Goal: Task Accomplishment & Management: Use online tool/utility

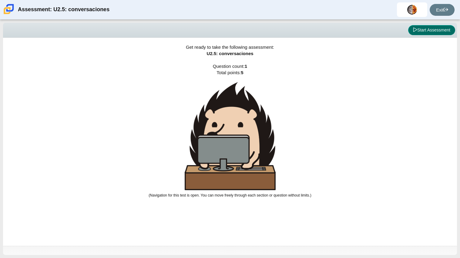
click at [432, 31] on button "Start Assessment" at bounding box center [431, 30] width 47 height 10
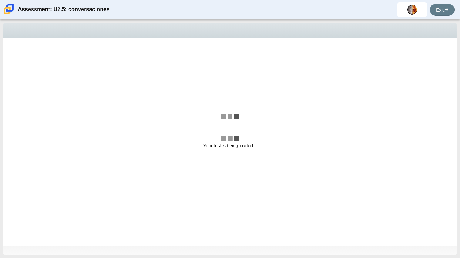
select select "06fad057-86e3-49ec-80e5-8ebec56ce9e7"
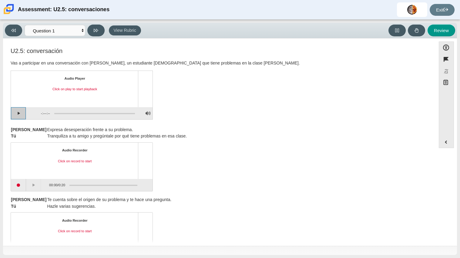
drag, startPoint x: 12, startPoint y: 113, endPoint x: 62, endPoint y: 146, distance: 59.8
click at [62, 146] on div "U2.5: conversación Vas a participar en una conversación con [PERSON_NAME], un e…" at bounding box center [219, 262] width 427 height 429
click at [11, 107] on button "Play" at bounding box center [18, 113] width 15 height 12
click at [21, 112] on button "Pause playback" at bounding box center [18, 113] width 15 height 12
click at [72, 111] on div "Assessment items" at bounding box center [92, 113] width 85 height 11
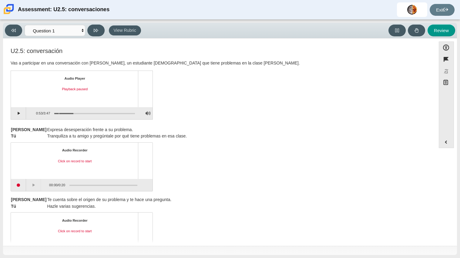
drag, startPoint x: 72, startPoint y: 113, endPoint x: 59, endPoint y: 114, distance: 13.1
click at [59, 114] on div "Assessment items" at bounding box center [92, 113] width 85 height 11
drag, startPoint x: 60, startPoint y: 113, endPoint x: 53, endPoint y: 113, distance: 6.4
click at [53, 113] on div "Assessment items" at bounding box center [92, 113] width 85 height 11
click at [241, 156] on div "Audio Recorder Click on record to start 00:00 / 0:20" at bounding box center [220, 168] width 418 height 48
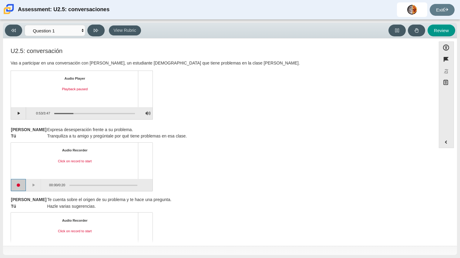
click at [20, 188] on button "Start recording" at bounding box center [18, 185] width 15 height 12
click at [16, 189] on button "Stop recording" at bounding box center [18, 185] width 15 height 12
click at [19, 187] on button "Start recording" at bounding box center [18, 185] width 15 height 12
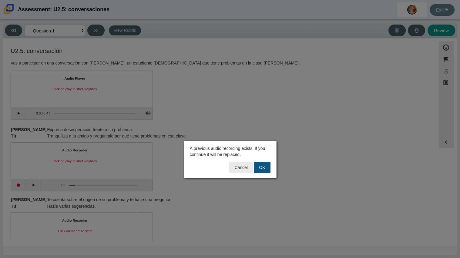
click at [261, 170] on button "OK" at bounding box center [262, 168] width 16 height 12
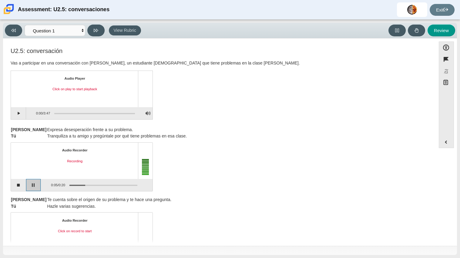
click at [36, 185] on button "Pause" at bounding box center [33, 185] width 15 height 12
click at [31, 188] on button "Continue recording" at bounding box center [33, 185] width 15 height 12
click at [18, 186] on button "Stop recording" at bounding box center [18, 185] width 15 height 12
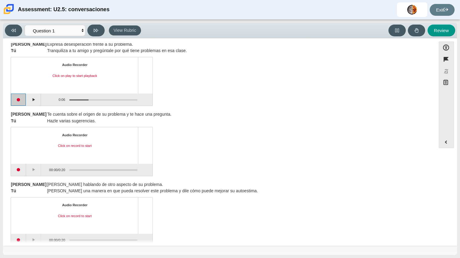
scroll to position [86, 0]
click at [16, 170] on button "Start recording" at bounding box center [18, 170] width 15 height 12
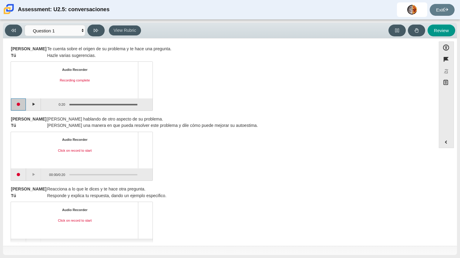
scroll to position [161, 0]
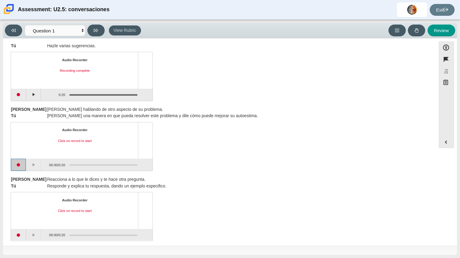
click at [22, 167] on button "Start recording" at bounding box center [18, 165] width 15 height 12
click at [33, 167] on button "Pause" at bounding box center [33, 165] width 15 height 12
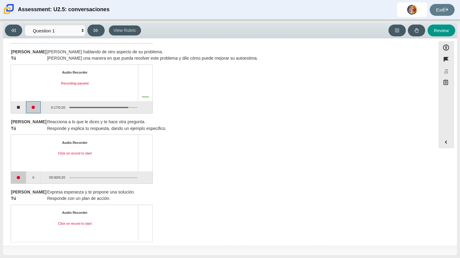
scroll to position [230, 0]
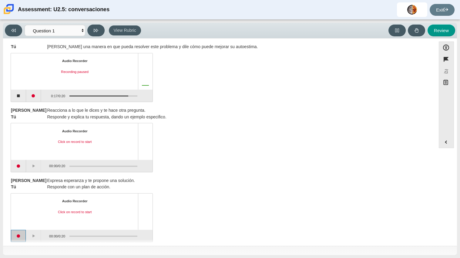
click at [14, 234] on button "Start recording" at bounding box center [18, 236] width 15 height 12
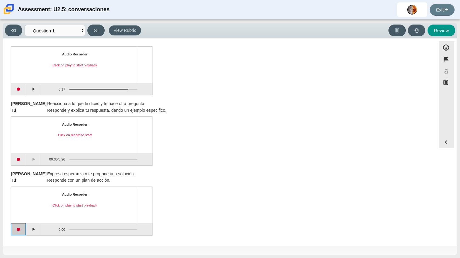
scroll to position [0, 0]
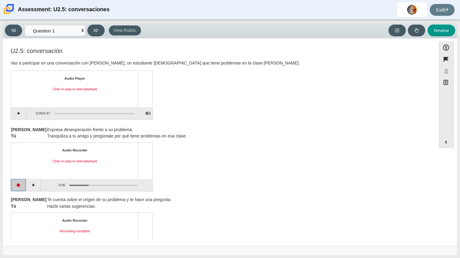
click at [20, 184] on button "Start recording" at bounding box center [18, 185] width 15 height 12
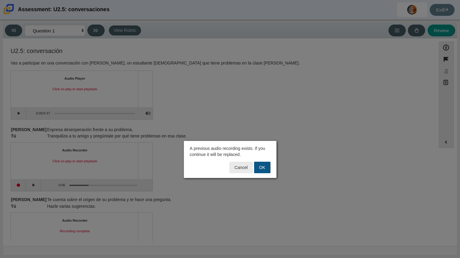
click at [261, 170] on button "OK" at bounding box center [262, 168] width 16 height 12
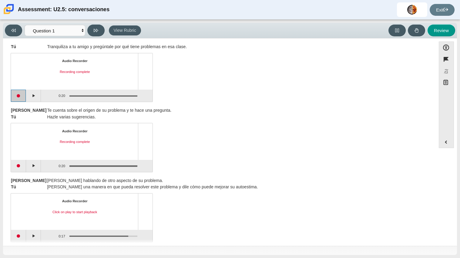
scroll to position [96, 0]
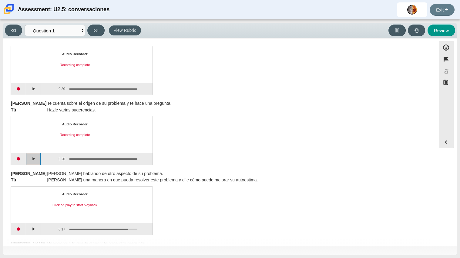
click at [35, 162] on button "Play" at bounding box center [33, 159] width 15 height 12
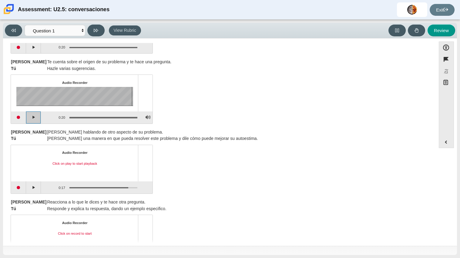
scroll to position [145, 0]
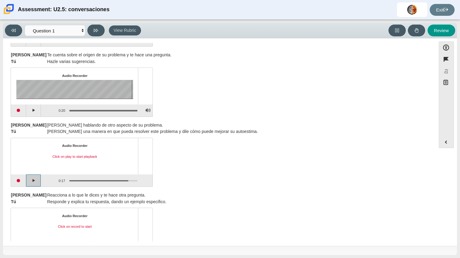
click at [34, 182] on button "Play" at bounding box center [33, 181] width 15 height 12
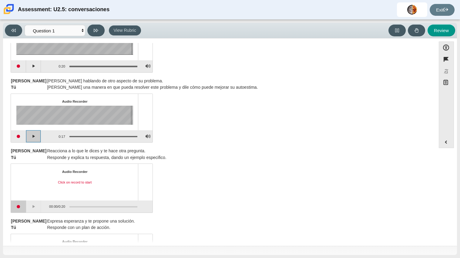
scroll to position [191, 0]
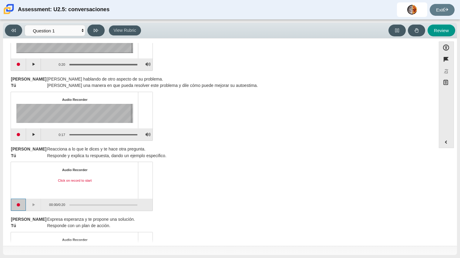
click at [20, 207] on button "Start recording" at bounding box center [18, 205] width 15 height 12
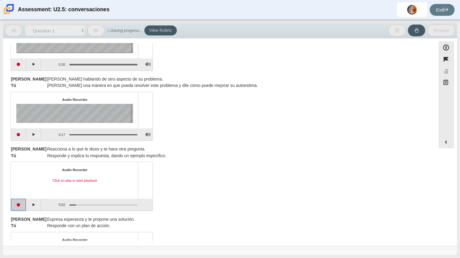
click at [19, 207] on button "Start recording" at bounding box center [18, 205] width 15 height 12
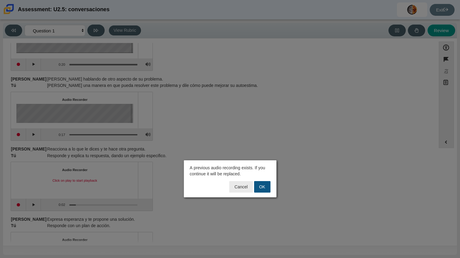
click at [263, 190] on button "OK" at bounding box center [262, 187] width 16 height 12
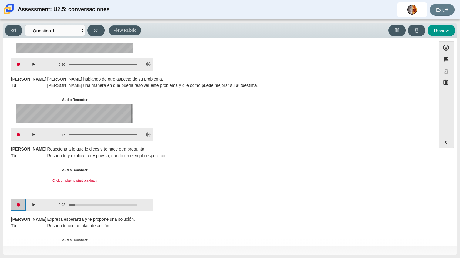
click at [19, 207] on button "Start recording" at bounding box center [18, 205] width 15 height 12
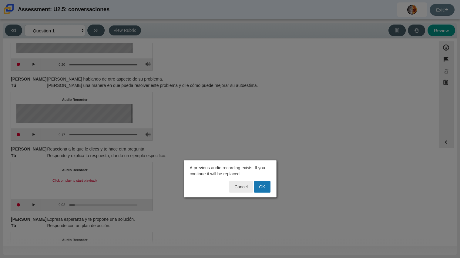
click button "OK" at bounding box center [262, 187] width 16 height 12
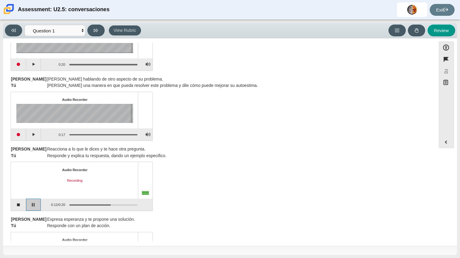
click at [31, 205] on button "Pause" at bounding box center [33, 205] width 15 height 12
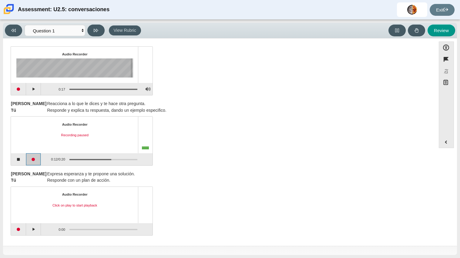
scroll to position [236, 0]
click at [19, 231] on button "Start recording" at bounding box center [18, 230] width 15 height 12
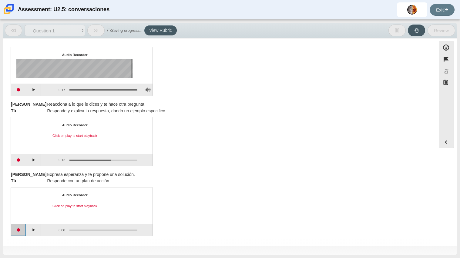
click at [18, 229] on button "Start recording" at bounding box center [18, 230] width 15 height 12
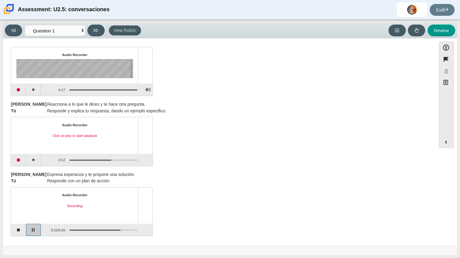
click at [30, 231] on button "Pause" at bounding box center [33, 230] width 15 height 12
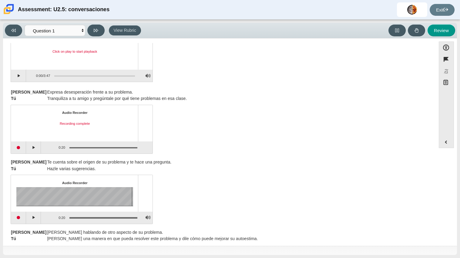
scroll to position [0, 0]
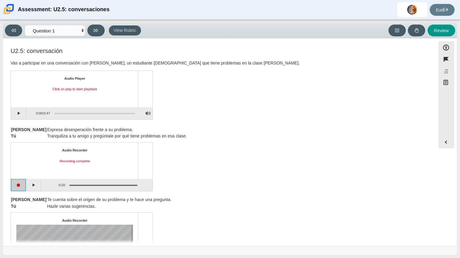
click at [18, 185] on button "Start recording" at bounding box center [18, 185] width 15 height 12
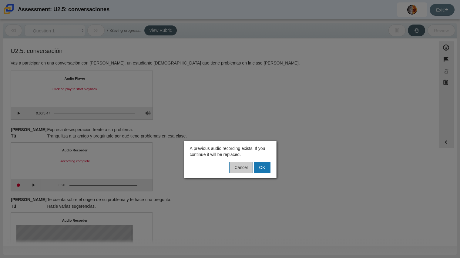
click at [239, 167] on button "Cancel" at bounding box center [240, 168] width 23 height 12
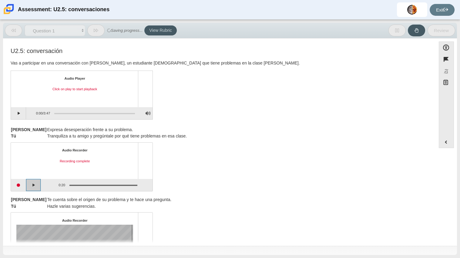
click at [37, 185] on button "Play" at bounding box center [33, 185] width 15 height 12
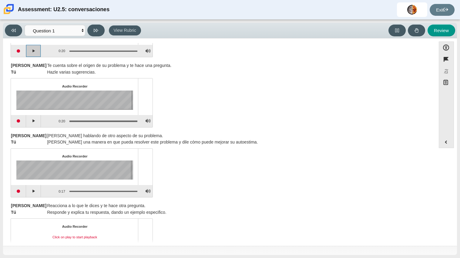
scroll to position [135, 0]
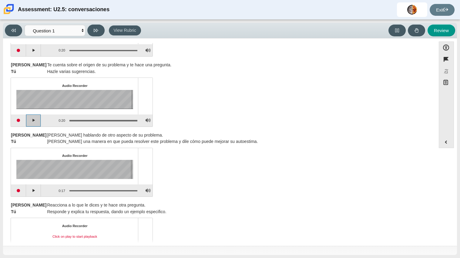
click at [34, 123] on button "Play" at bounding box center [33, 121] width 15 height 12
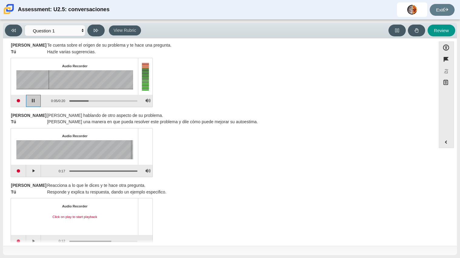
scroll to position [155, 0]
click at [32, 171] on button "Play" at bounding box center [33, 171] width 15 height 12
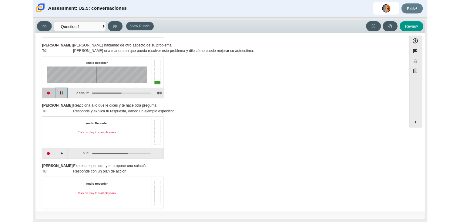
scroll to position [237, 0]
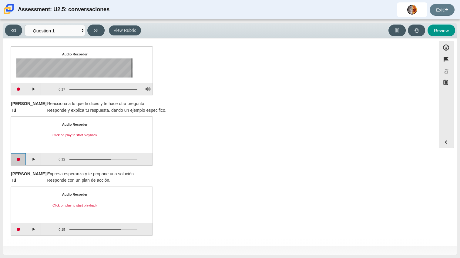
click at [21, 160] on button "Start recording" at bounding box center [18, 159] width 15 height 12
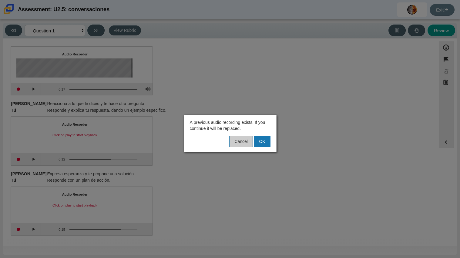
click at [242, 143] on button "Cancel" at bounding box center [240, 142] width 23 height 12
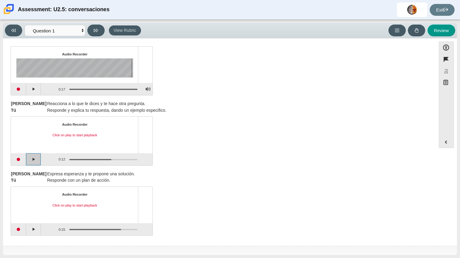
click at [28, 163] on button "Play" at bounding box center [33, 159] width 15 height 12
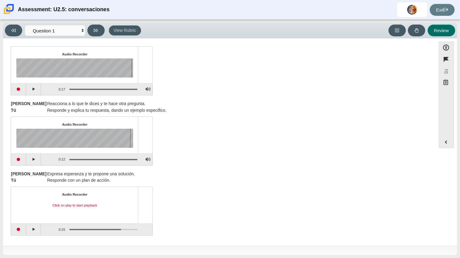
click at [446, 29] on button "Review" at bounding box center [442, 31] width 28 height 12
select select "review"
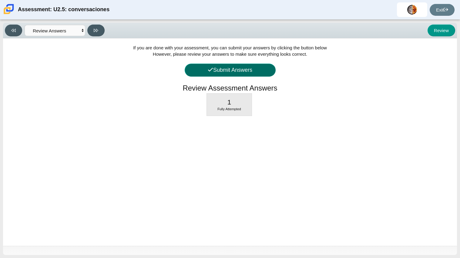
click at [236, 74] on button "Submit Answers" at bounding box center [230, 70] width 91 height 13
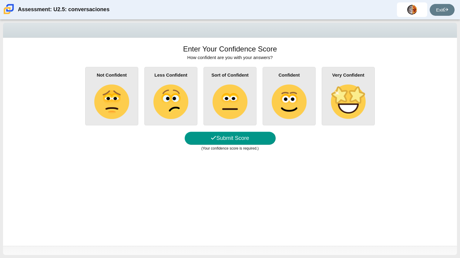
click at [130, 106] on div "Not Confident" at bounding box center [111, 96] width 53 height 59
click at [0, 0] on input "Not Confident" at bounding box center [0, 0] width 0 height 0
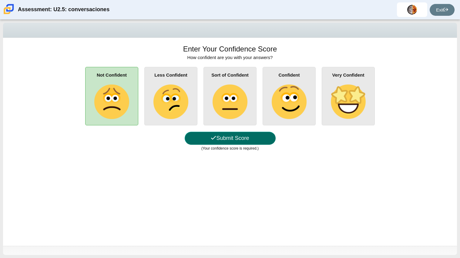
click at [248, 141] on button "Submit Score" at bounding box center [230, 138] width 91 height 13
